Goal: Task Accomplishment & Management: Manage account settings

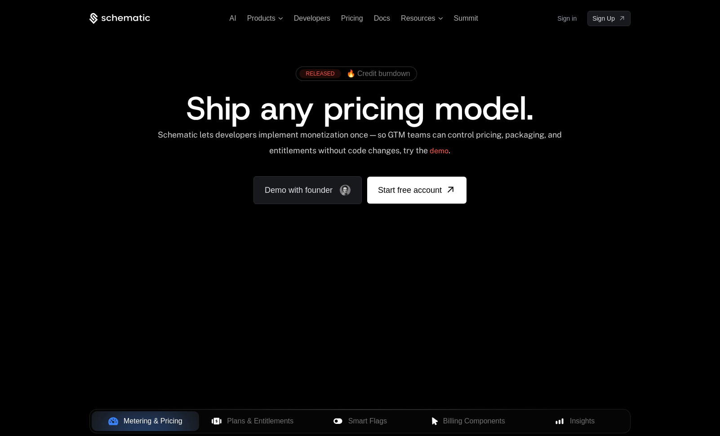
click at [571, 18] on link "Sign in" at bounding box center [567, 18] width 19 height 14
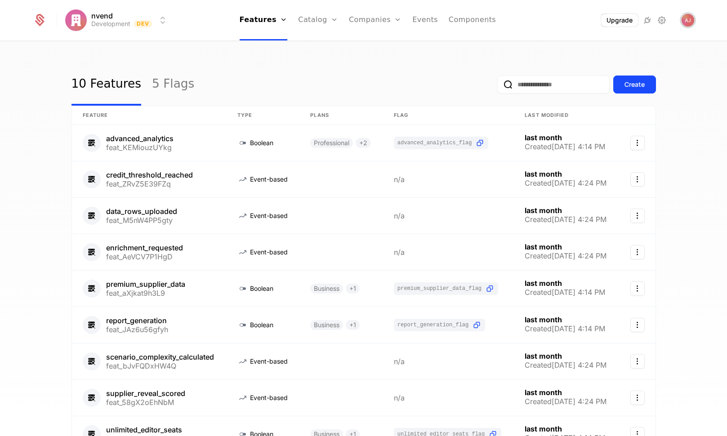
click at [688, 21] on img "Open user button" at bounding box center [688, 20] width 13 height 13
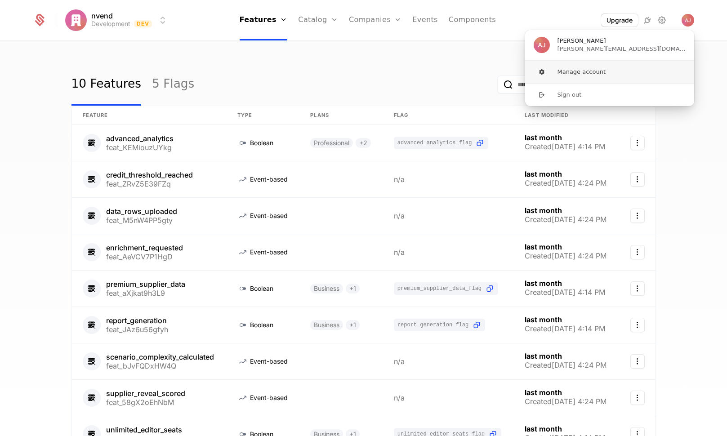
click at [586, 71] on button "Manage account" at bounding box center [610, 72] width 170 height 22
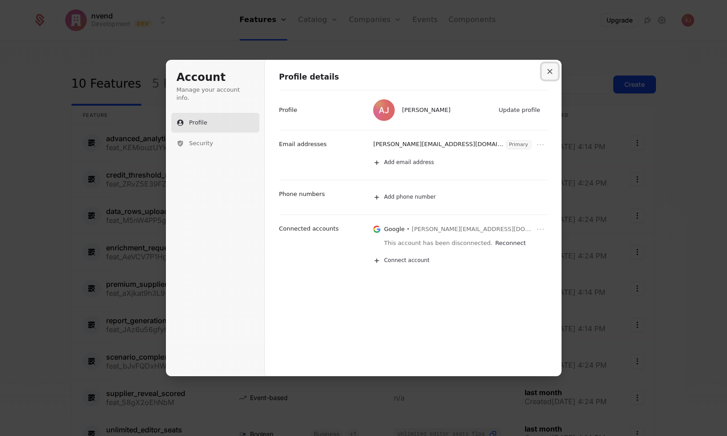
click at [548, 71] on icon "Close modal" at bounding box center [549, 71] width 5 height 5
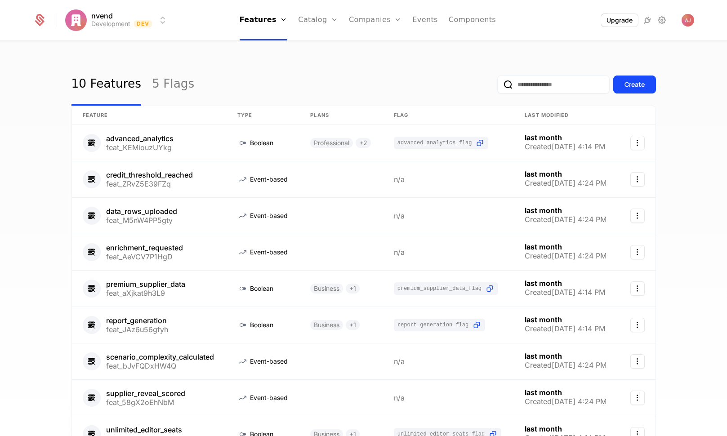
click at [661, 23] on icon at bounding box center [662, 20] width 11 height 11
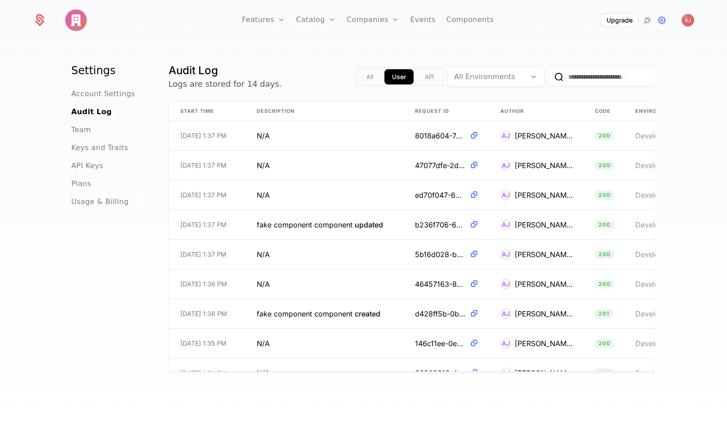
click at [77, 128] on span "Team" at bounding box center [81, 130] width 20 height 11
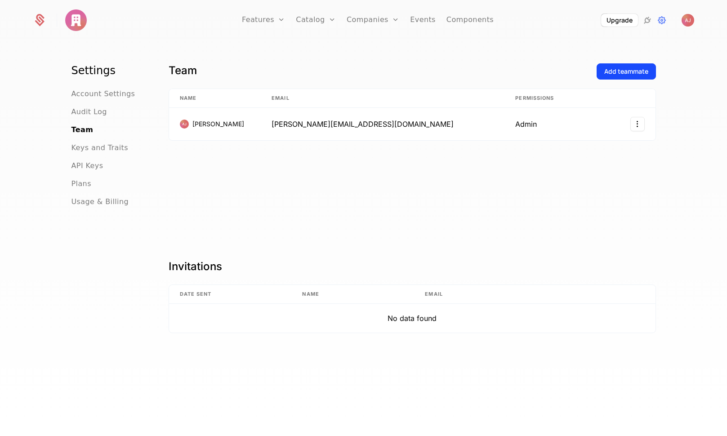
click at [614, 72] on div "Add teammate" at bounding box center [626, 71] width 44 height 9
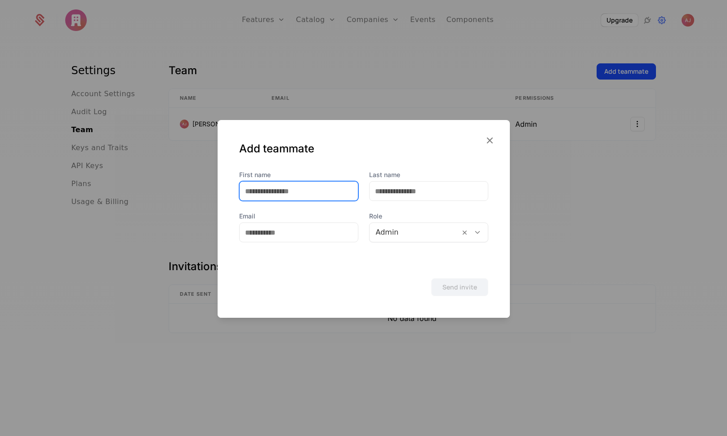
click at [301, 188] on input "First name" at bounding box center [299, 191] width 118 height 19
type input "*******"
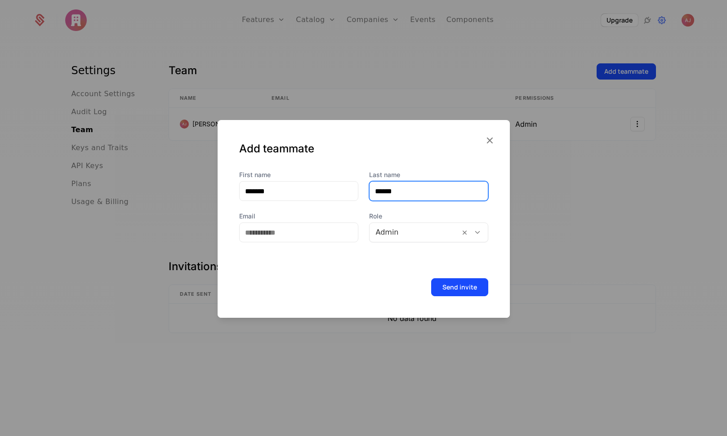
type input "******"
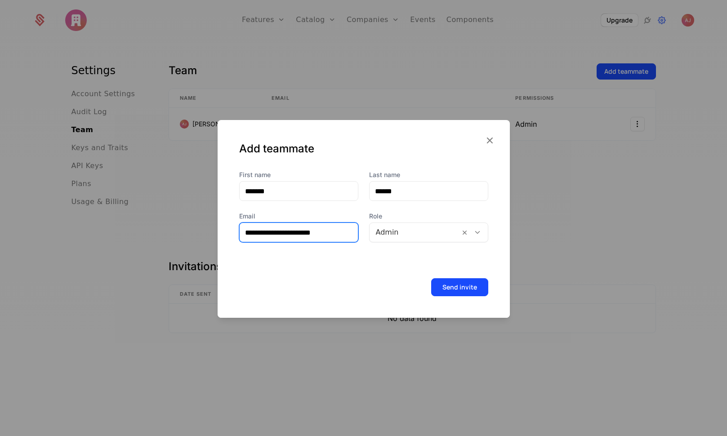
type input "**********"
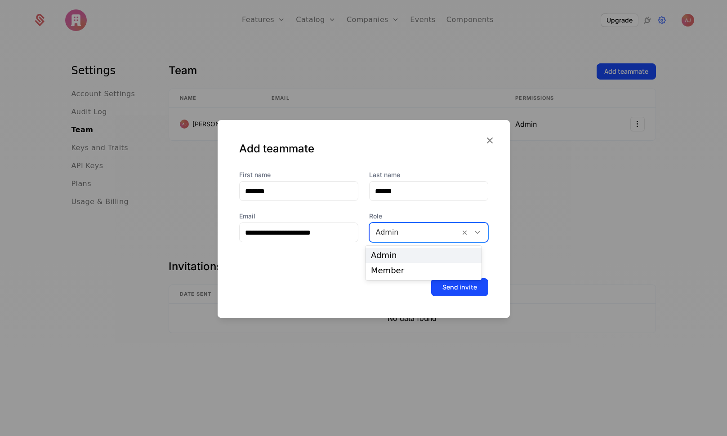
click at [473, 232] on icon at bounding box center [477, 232] width 8 height 8
click at [460, 271] on div "Member" at bounding box center [423, 271] width 105 height 8
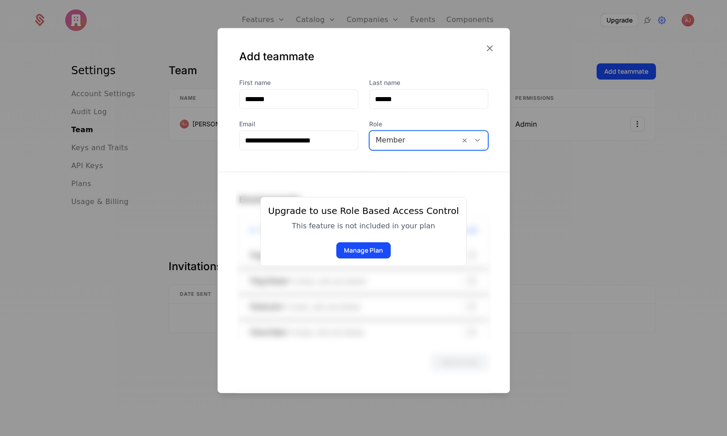
click at [474, 138] on icon at bounding box center [477, 140] width 8 height 8
click at [418, 163] on div "Admin" at bounding box center [423, 163] width 105 height 8
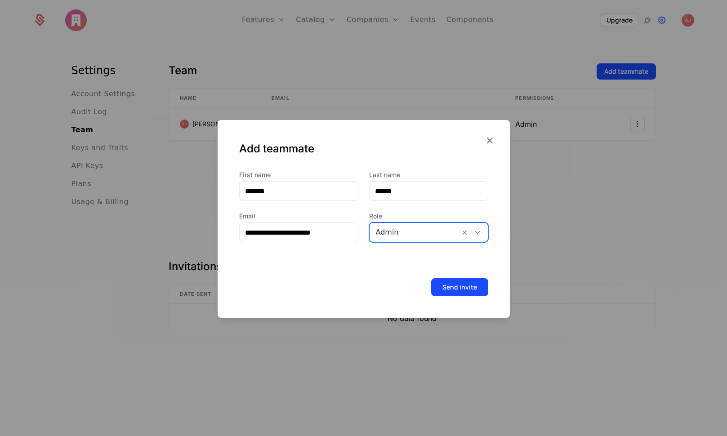
click at [461, 287] on button "Send invite" at bounding box center [459, 287] width 57 height 18
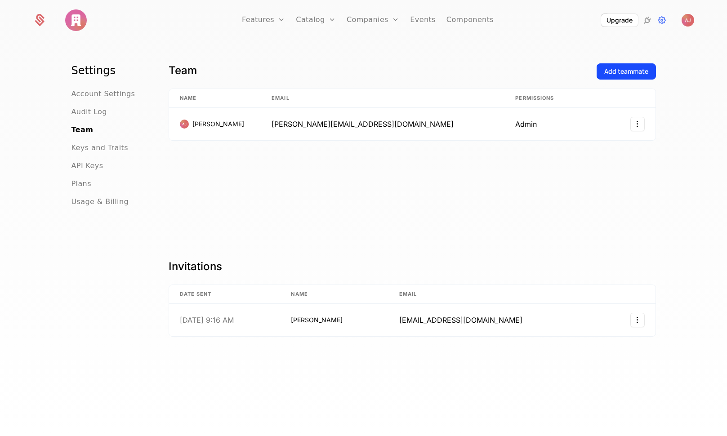
click at [97, 147] on span "Keys and Traits" at bounding box center [99, 148] width 57 height 11
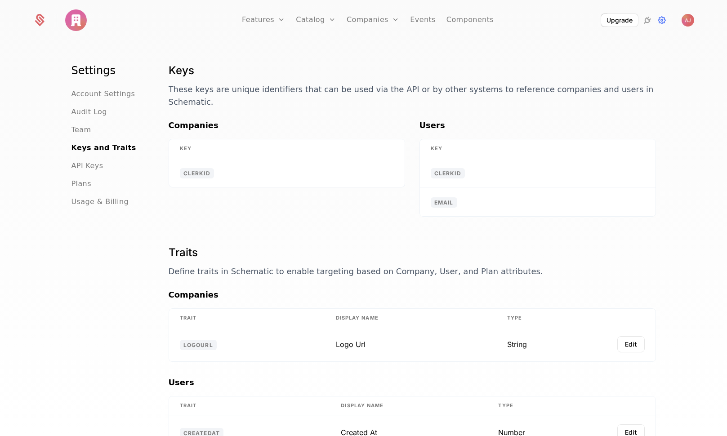
click at [86, 168] on span "API Keys" at bounding box center [87, 166] width 32 height 11
